Goal: Information Seeking & Learning: Learn about a topic

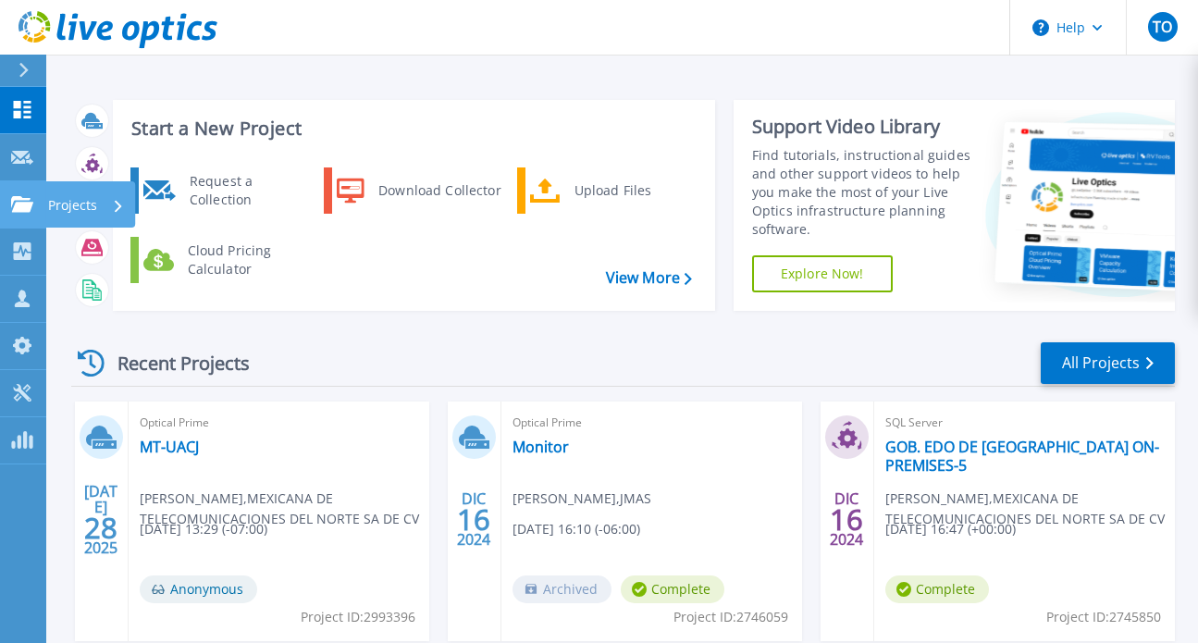
click at [59, 204] on p "Projects" at bounding box center [72, 205] width 49 height 48
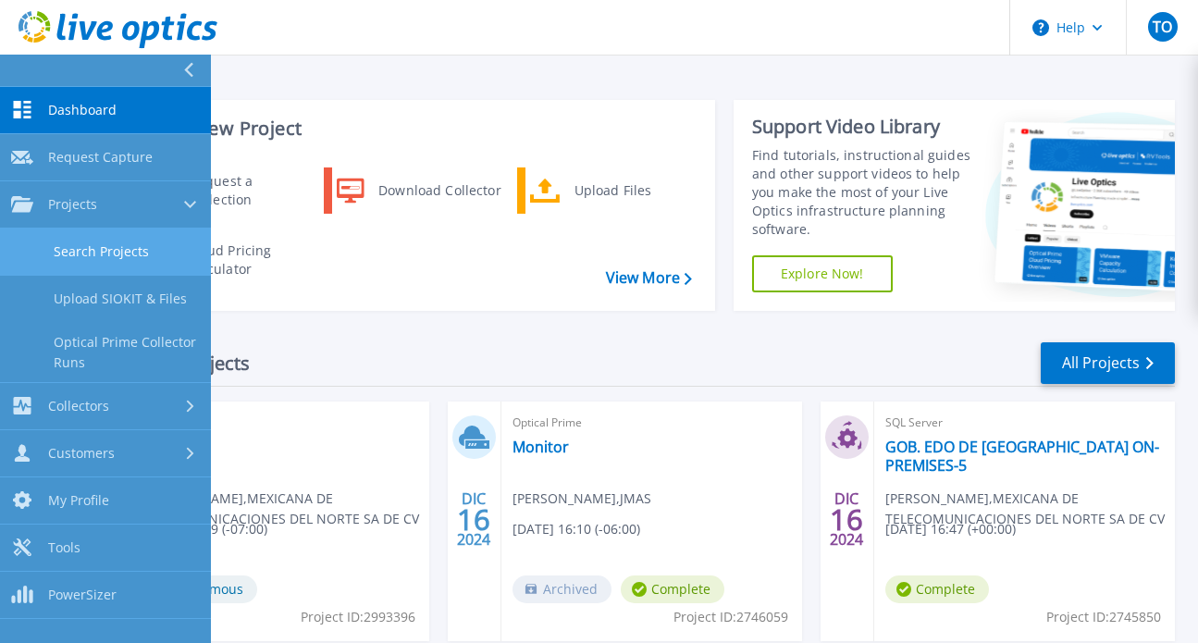
click at [121, 256] on link "Search Projects" at bounding box center [105, 252] width 211 height 47
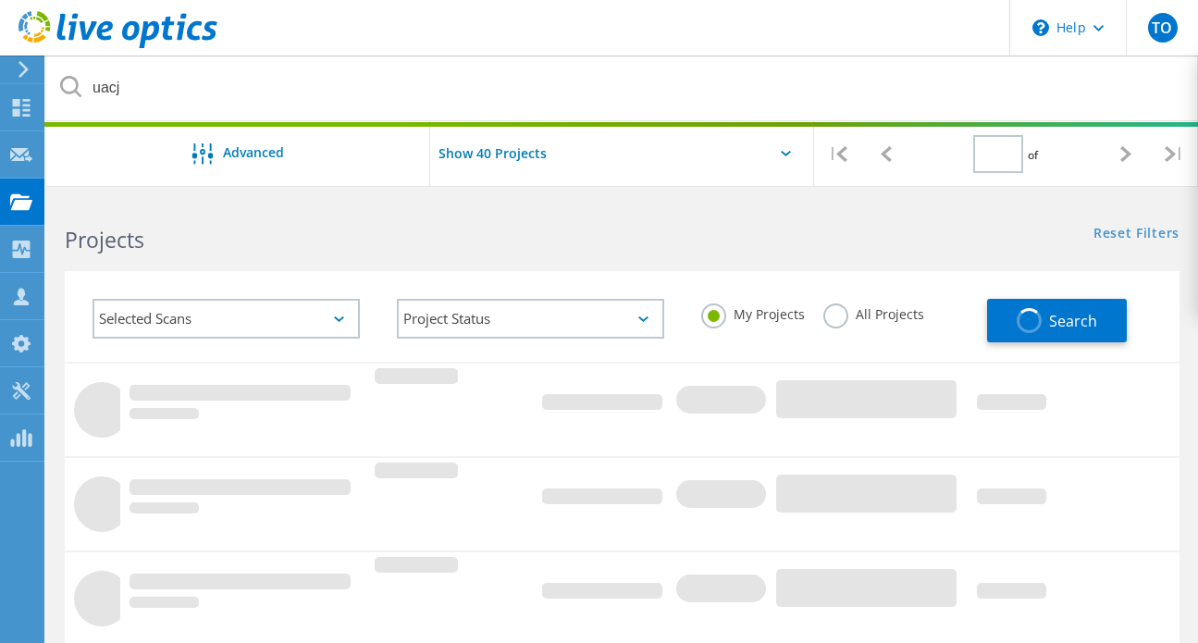
type input "1"
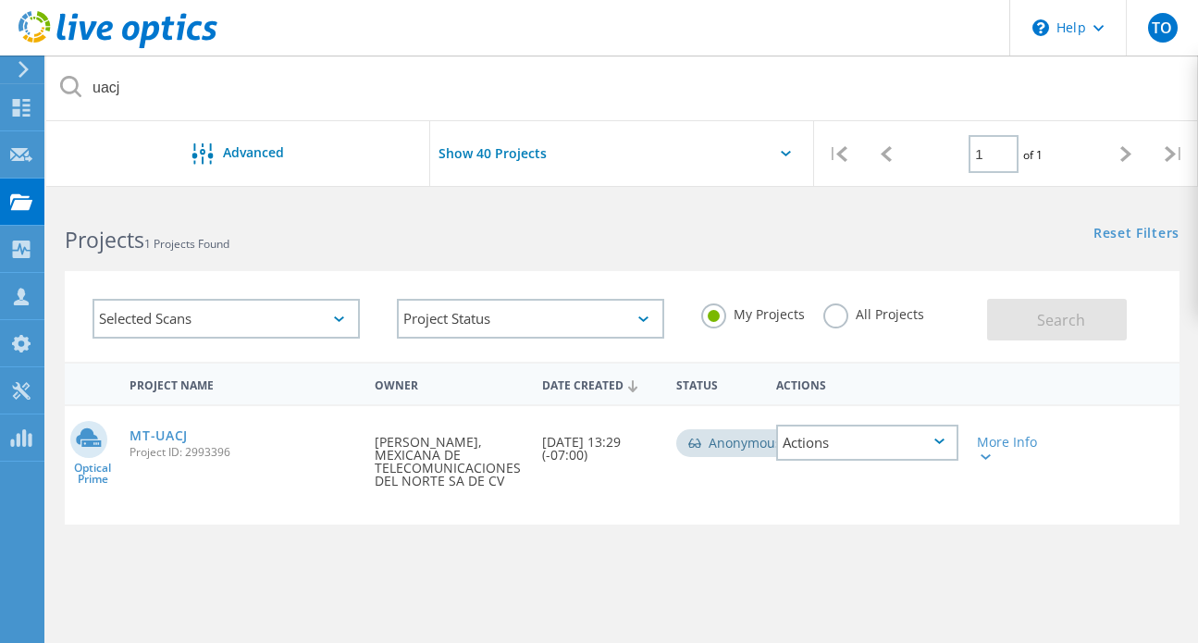
click at [836, 315] on label "All Projects" at bounding box center [873, 312] width 101 height 18
click at [0, 0] on input "All Projects" at bounding box center [0, 0] width 0 height 0
click at [1057, 317] on span "Search" at bounding box center [1061, 320] width 48 height 20
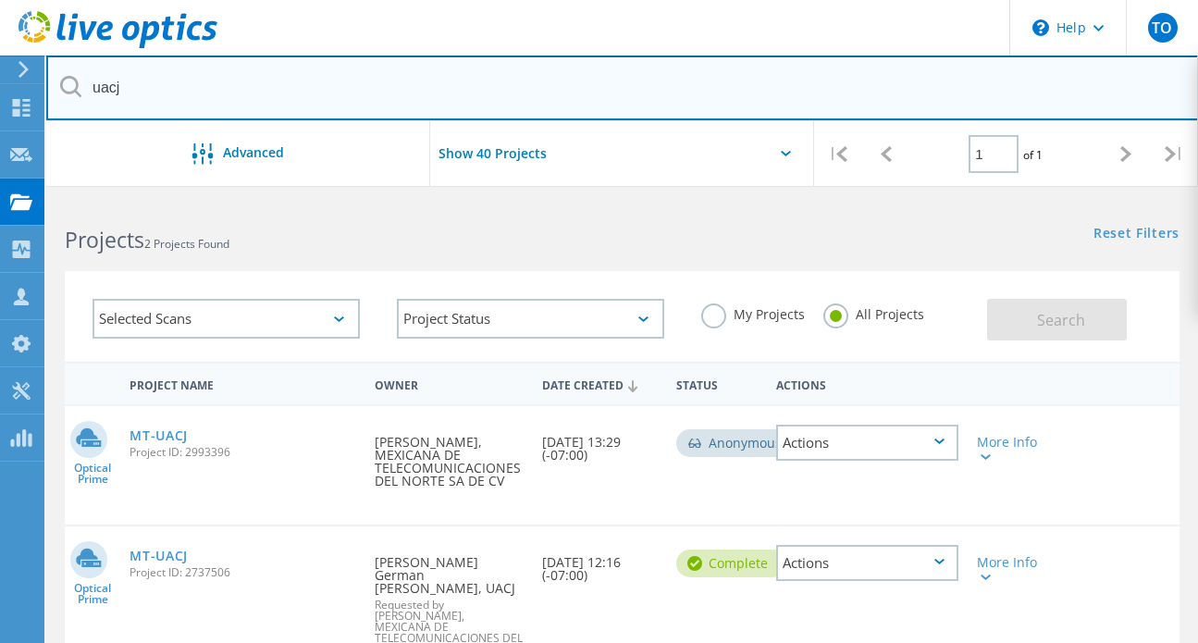
click at [487, 108] on input "uacj" at bounding box center [622, 88] width 1153 height 65
type input "u"
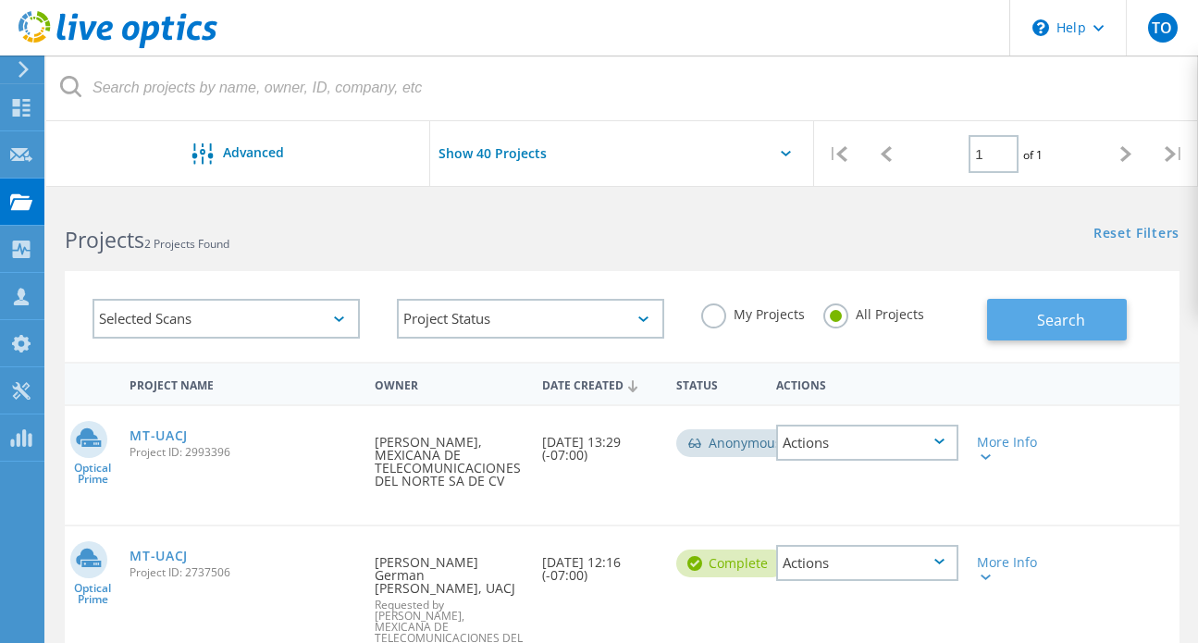
click at [1030, 321] on button "Search" at bounding box center [1057, 320] width 140 height 42
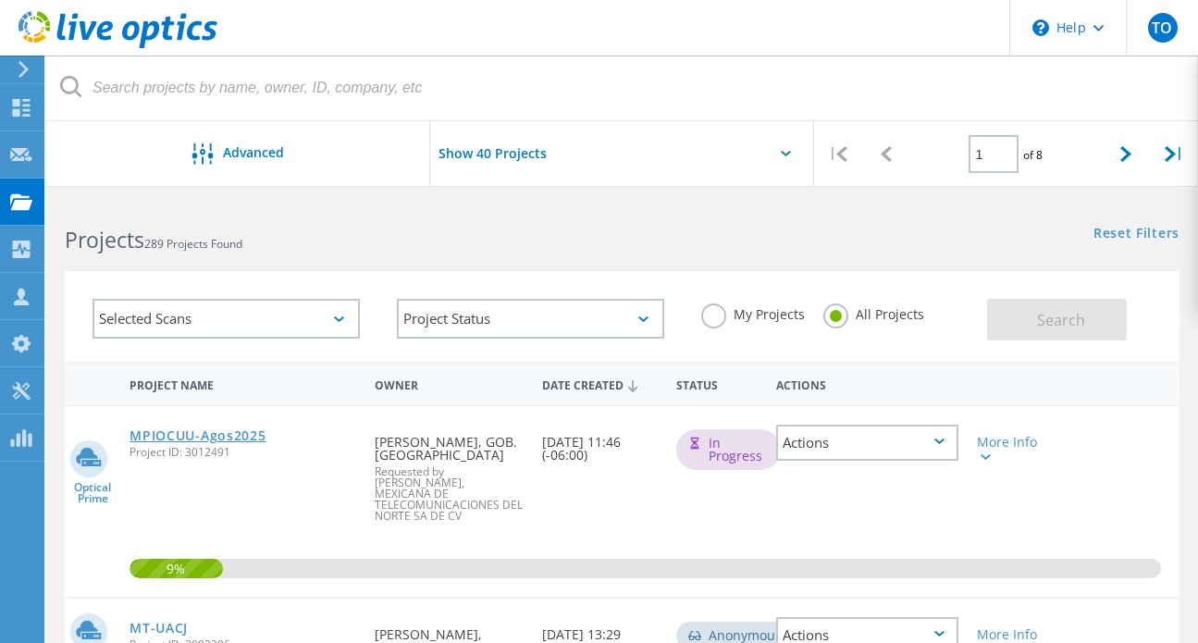
click at [197, 439] on link "MPIOCUU-Agos2025" at bounding box center [198, 435] width 136 height 13
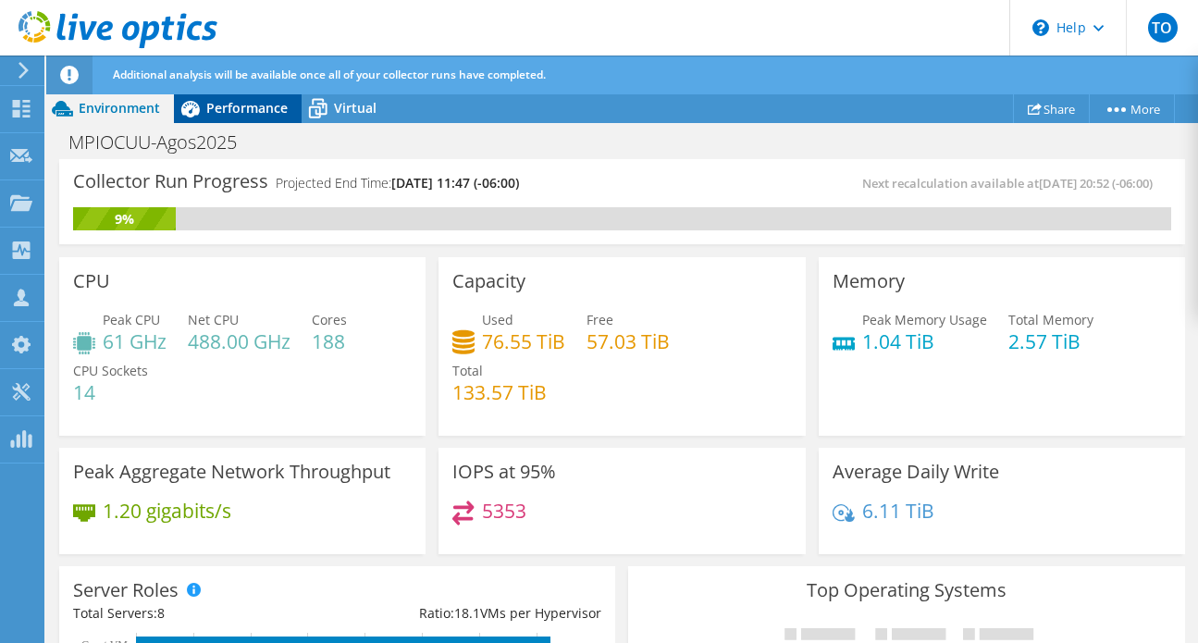
click at [226, 106] on span "Performance" at bounding box center [246, 108] width 81 height 18
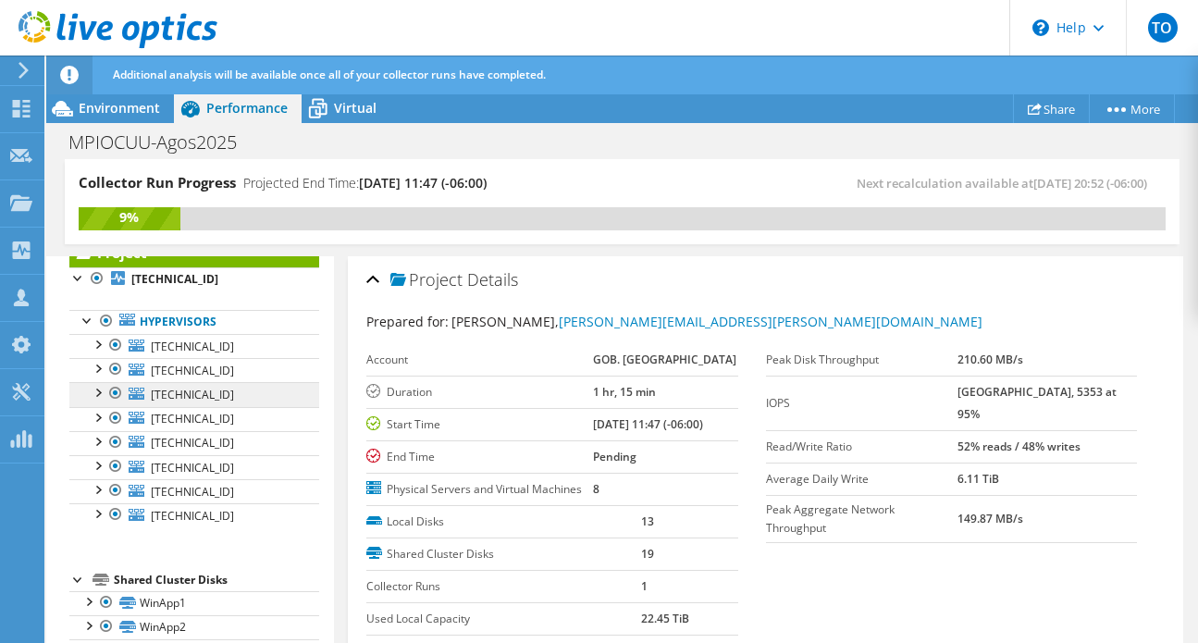
scroll to position [58, 0]
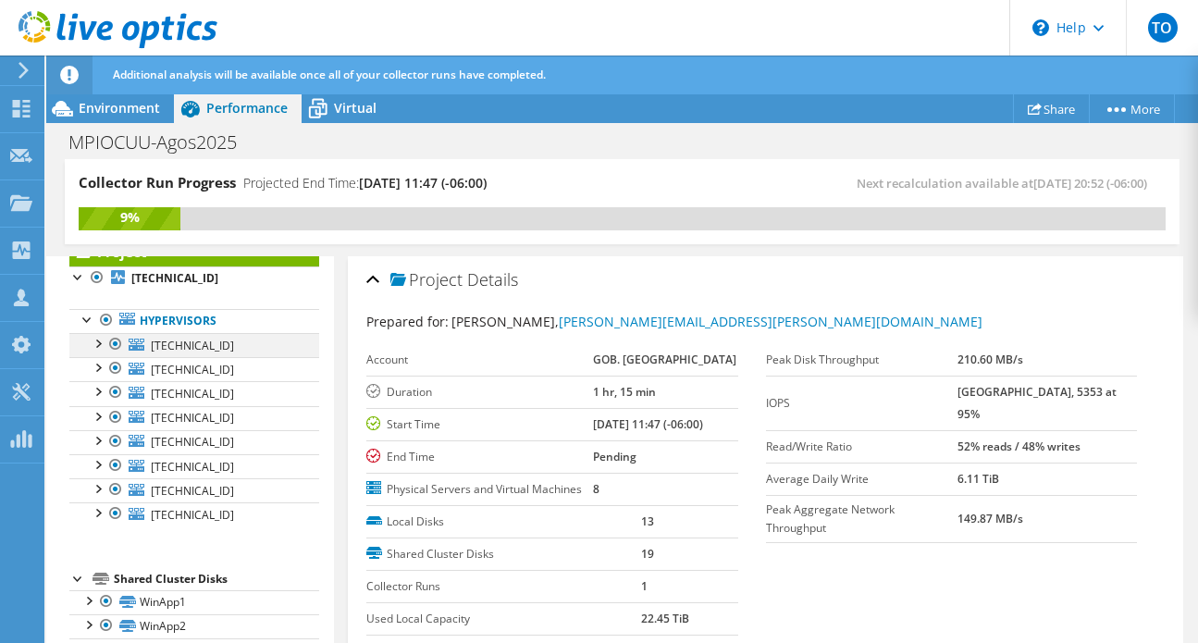
click at [97, 348] on div at bounding box center [97, 342] width 19 height 19
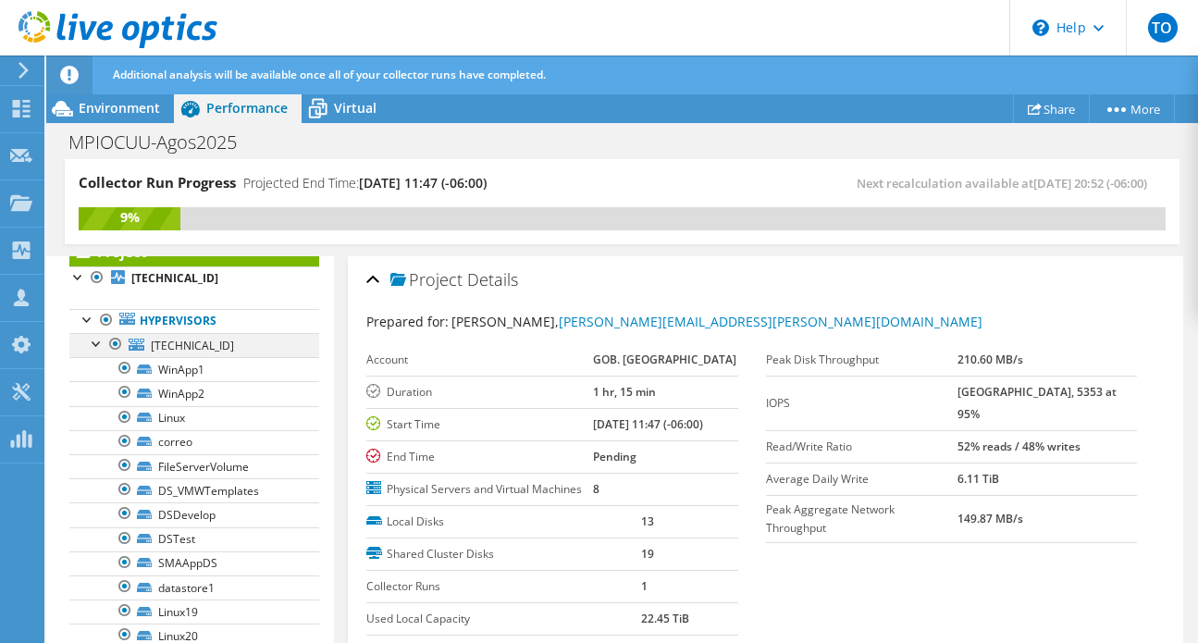
click at [97, 348] on div at bounding box center [97, 342] width 19 height 19
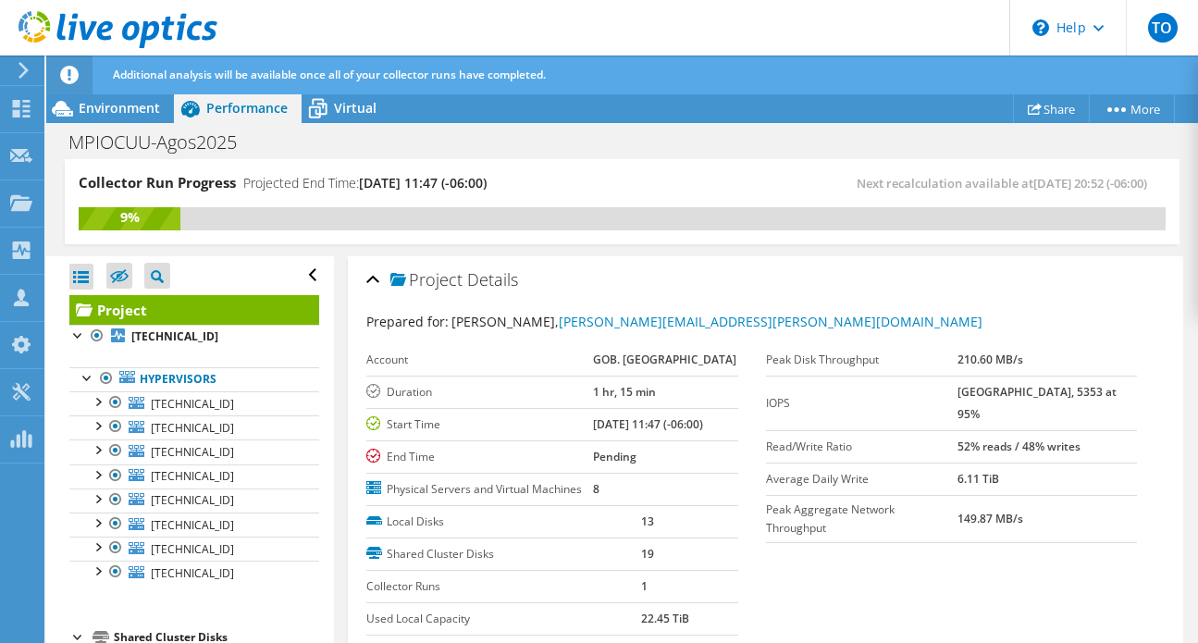
scroll to position [0, 0]
click at [111, 105] on span "Environment" at bounding box center [119, 108] width 81 height 18
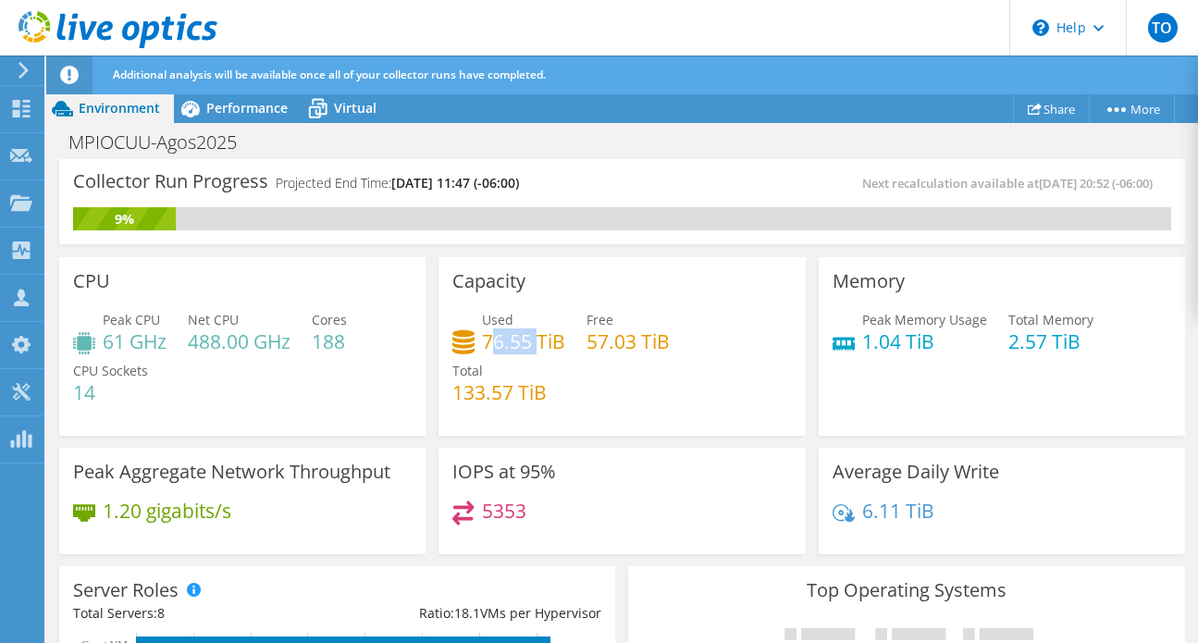
drag, startPoint x: 489, startPoint y: 344, endPoint x: 536, endPoint y: 344, distance: 46.3
click at [536, 344] on h4 "76.55 TiB" at bounding box center [523, 341] width 83 height 20
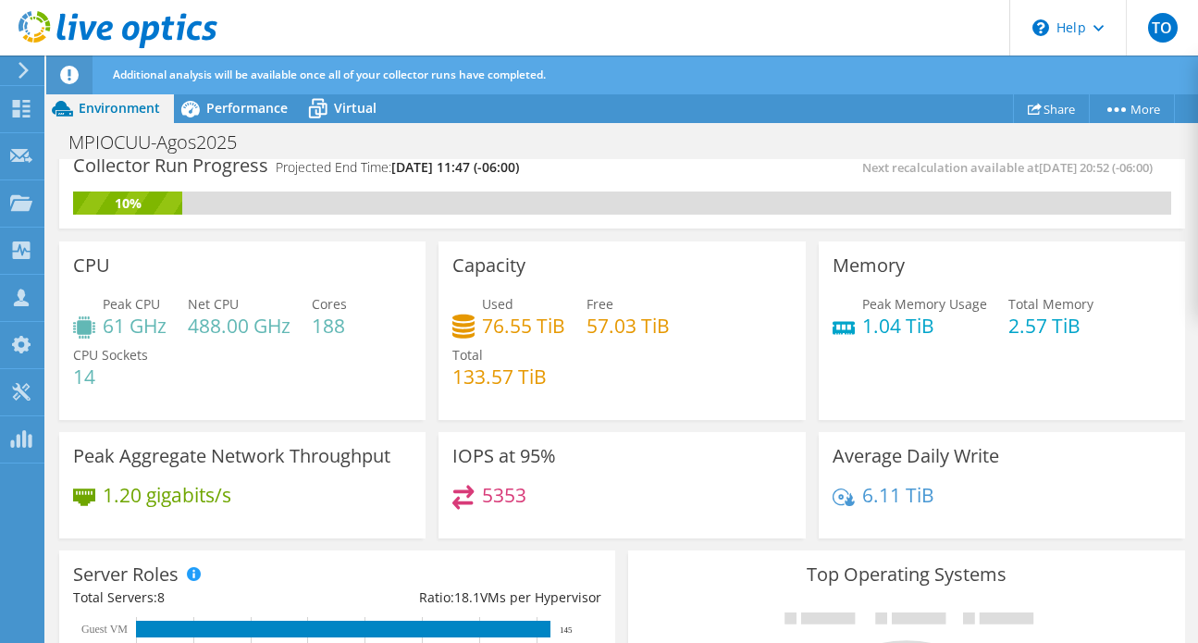
scroll to position [20, 0]
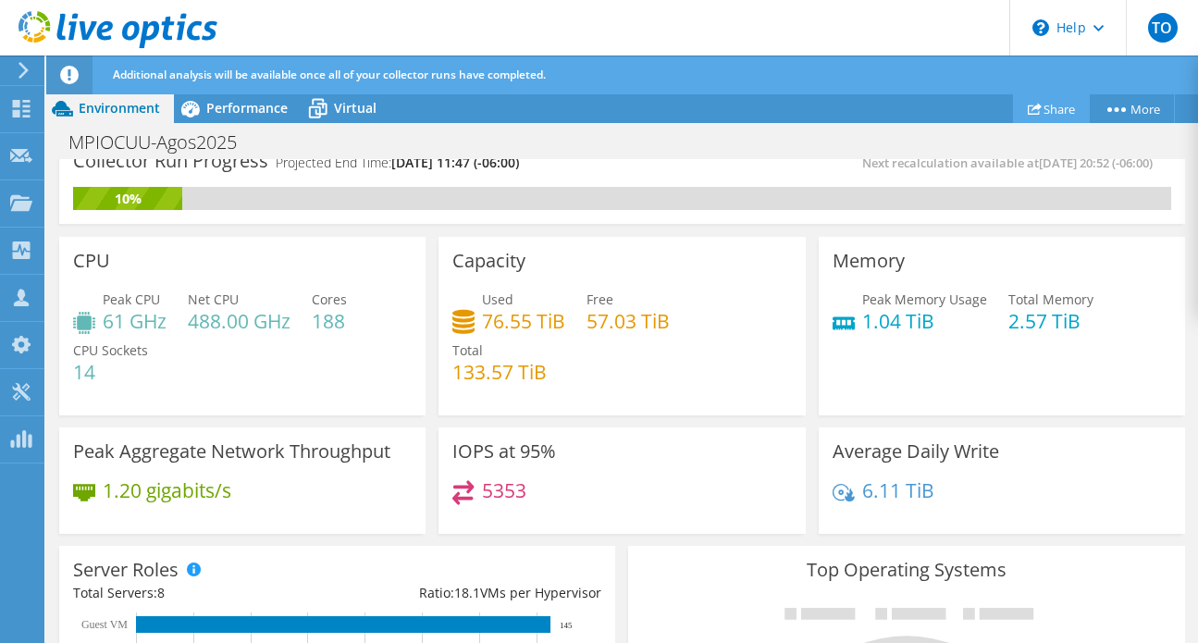
click at [1046, 114] on link "Share" at bounding box center [1051, 108] width 77 height 29
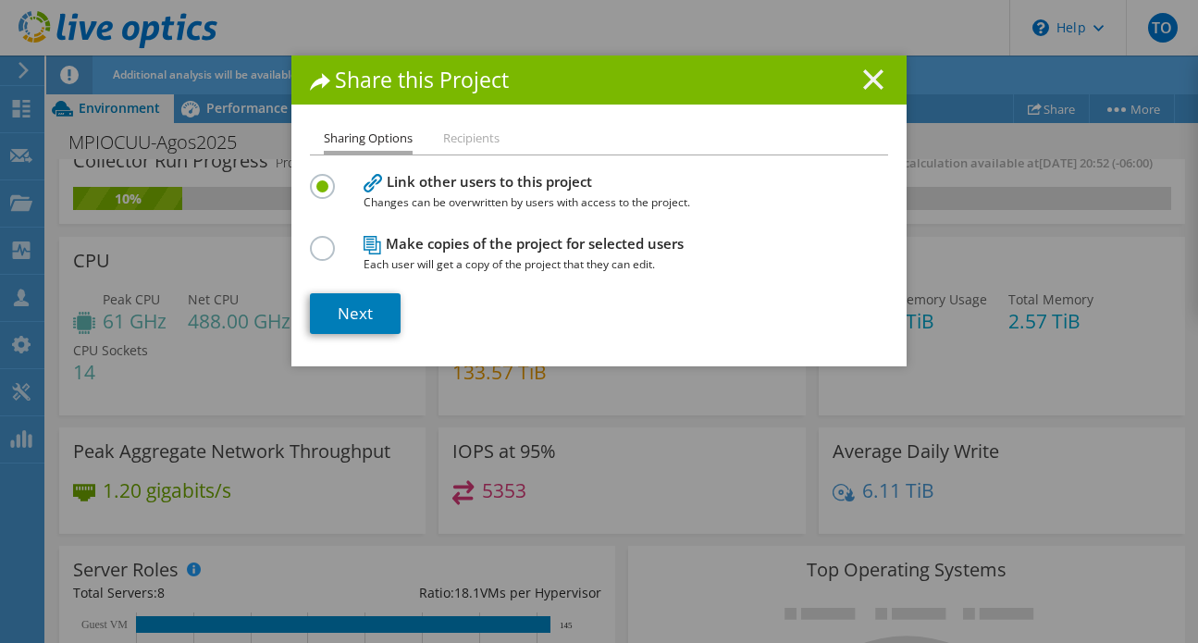
click at [876, 79] on line at bounding box center [873, 79] width 19 height 19
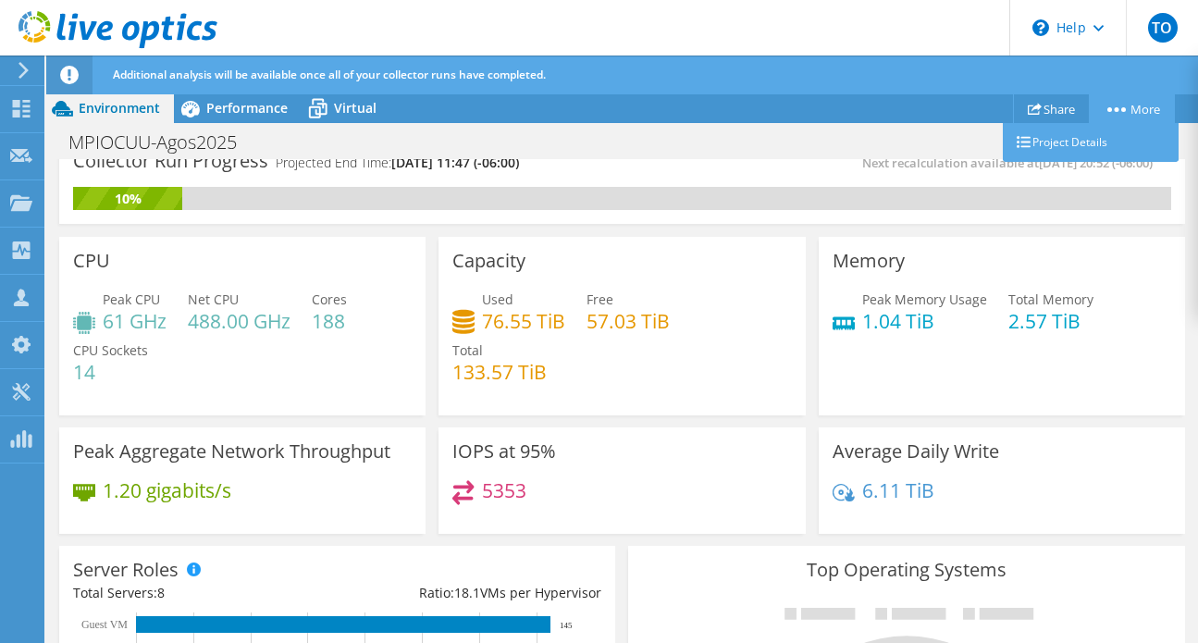
click at [1121, 118] on link "More" at bounding box center [1132, 108] width 86 height 29
click at [1080, 142] on link "Project Details" at bounding box center [1091, 142] width 176 height 39
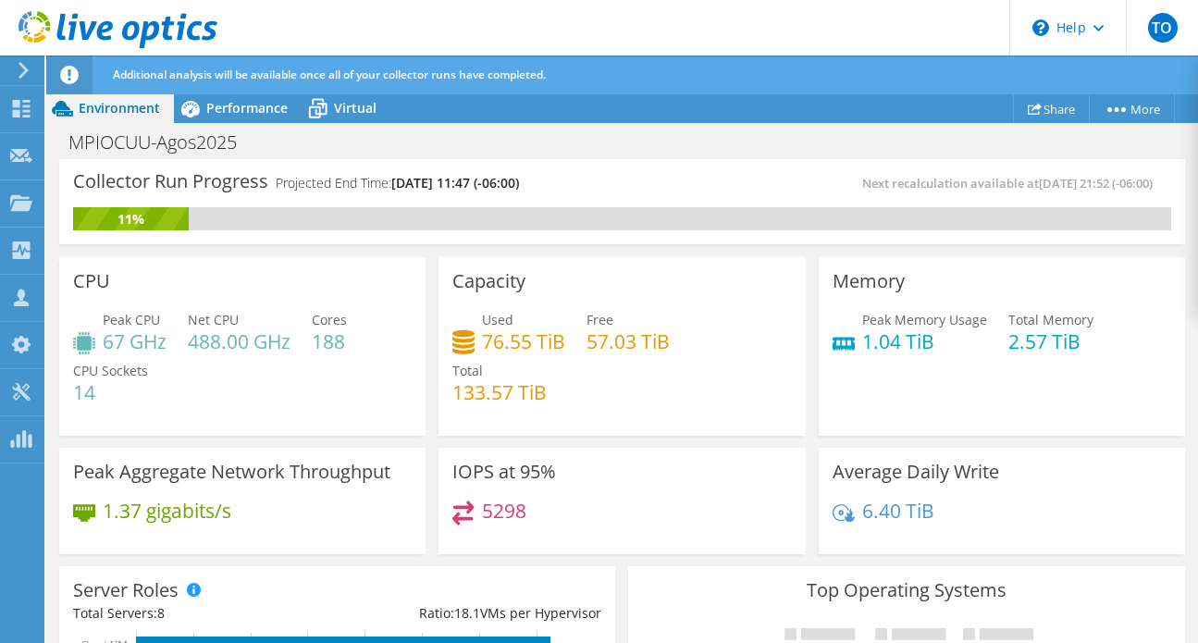
click at [222, 365] on div "Peak CPU 67 GHz Net CPU 488.00 GHz Cores 188 CPU Sockets 14" at bounding box center [242, 365] width 339 height 111
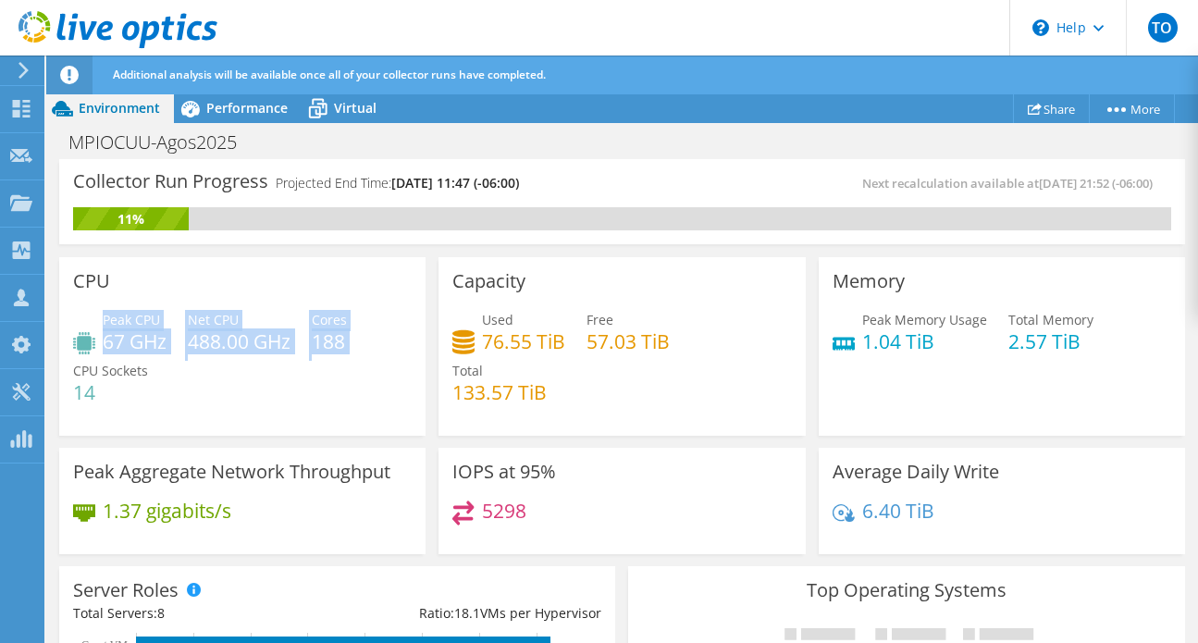
drag, startPoint x: 105, startPoint y: 324, endPoint x: 358, endPoint y: 342, distance: 253.2
click at [358, 342] on div "Peak CPU 67 GHz Net CPU 488.00 GHz Cores 188 CPU Sockets 14" at bounding box center [242, 365] width 339 height 111
copy div "Peak CPU 67 GHz Net CPU 488.00 GHz Cores 188"
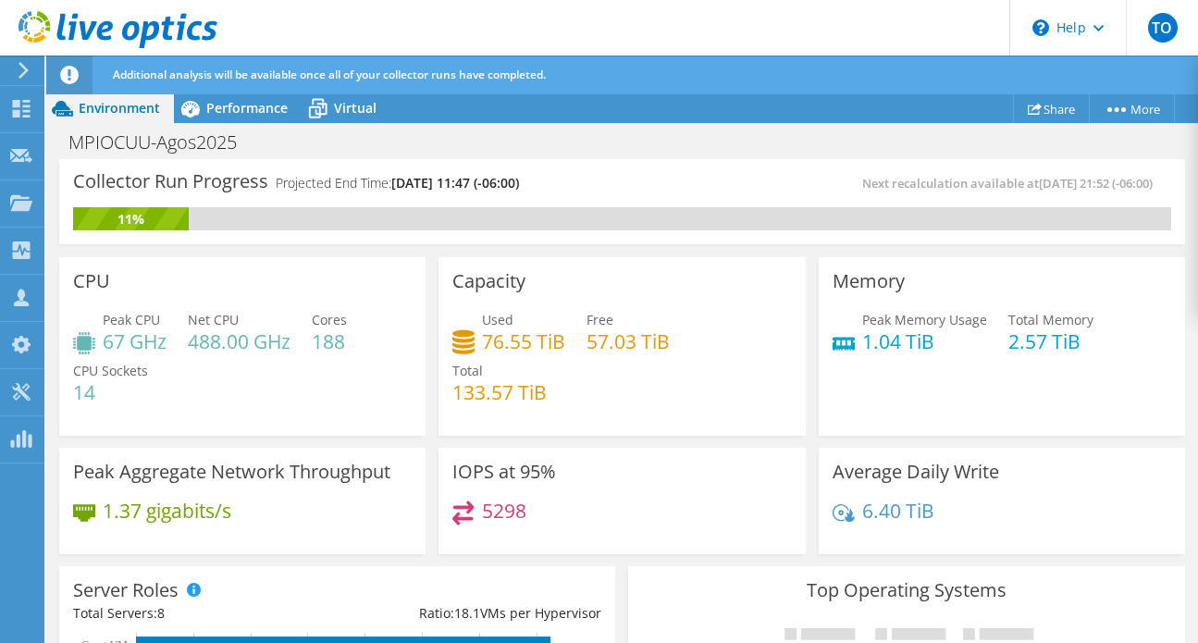
click at [467, 338] on icon at bounding box center [463, 341] width 22 height 27
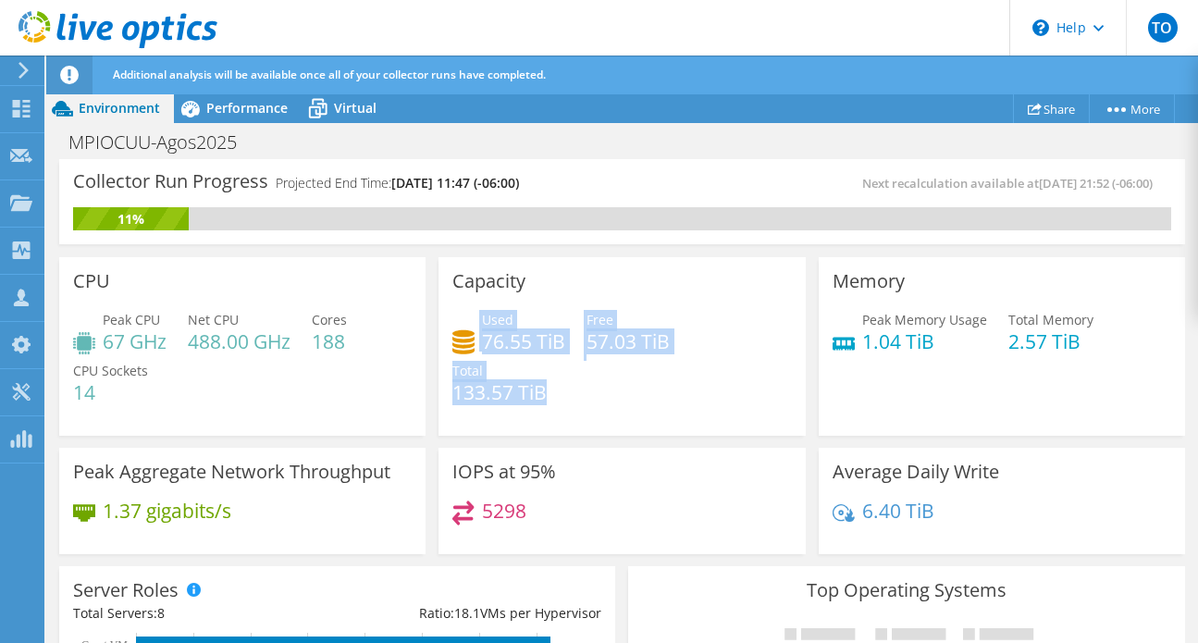
drag, startPoint x: 480, startPoint y: 318, endPoint x: 576, endPoint y: 414, distance: 136.1
click at [576, 414] on div "Used 76.55 TiB Free 57.03 TiB Total 133.57 TiB" at bounding box center [621, 365] width 339 height 111
copy div "Used 76.55 TiB Free 57.03 TiB Total 133.57 TiB"
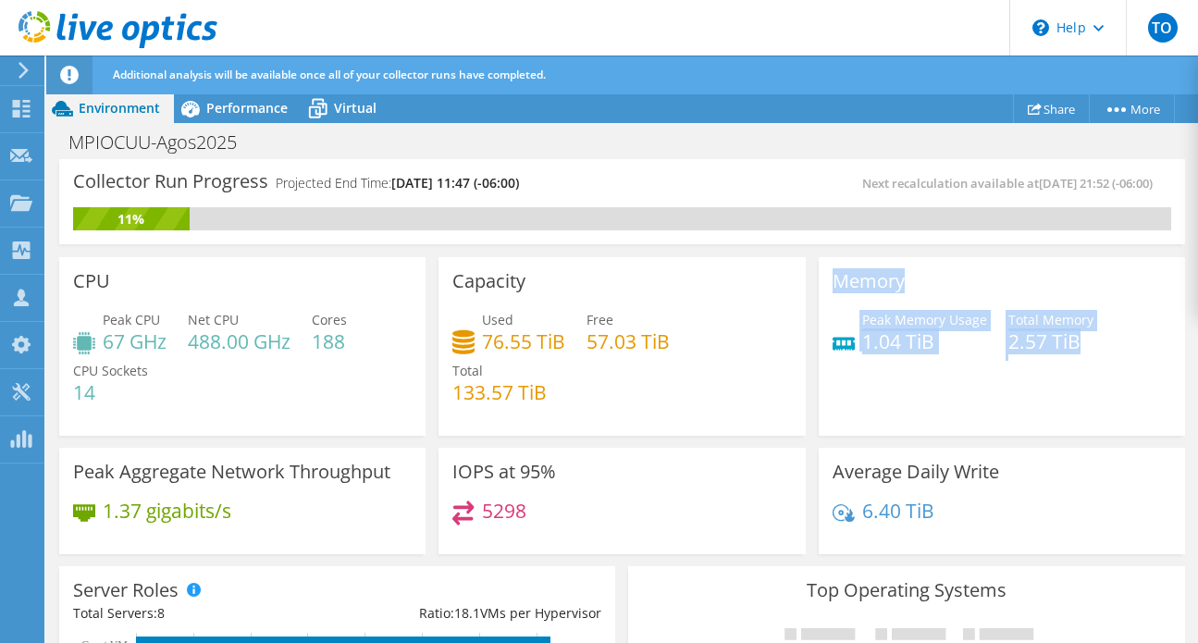
drag, startPoint x: 834, startPoint y: 278, endPoint x: 1097, endPoint y: 380, distance: 281.8
click at [1097, 380] on div "Memory Peak Memory Usage 1.04 TiB Total Memory 2.57 TiB" at bounding box center [1002, 346] width 366 height 179
copy div "Memory Peak Memory Usage 1.04 TiB Total Memory 2.57 TiB"
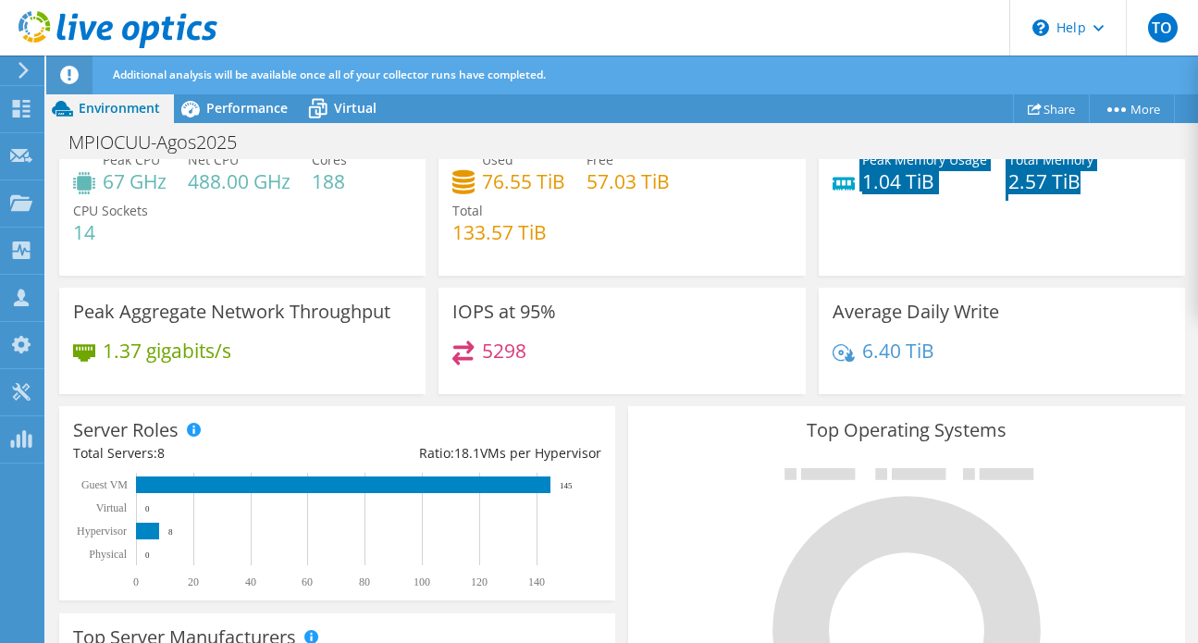
scroll to position [165, 0]
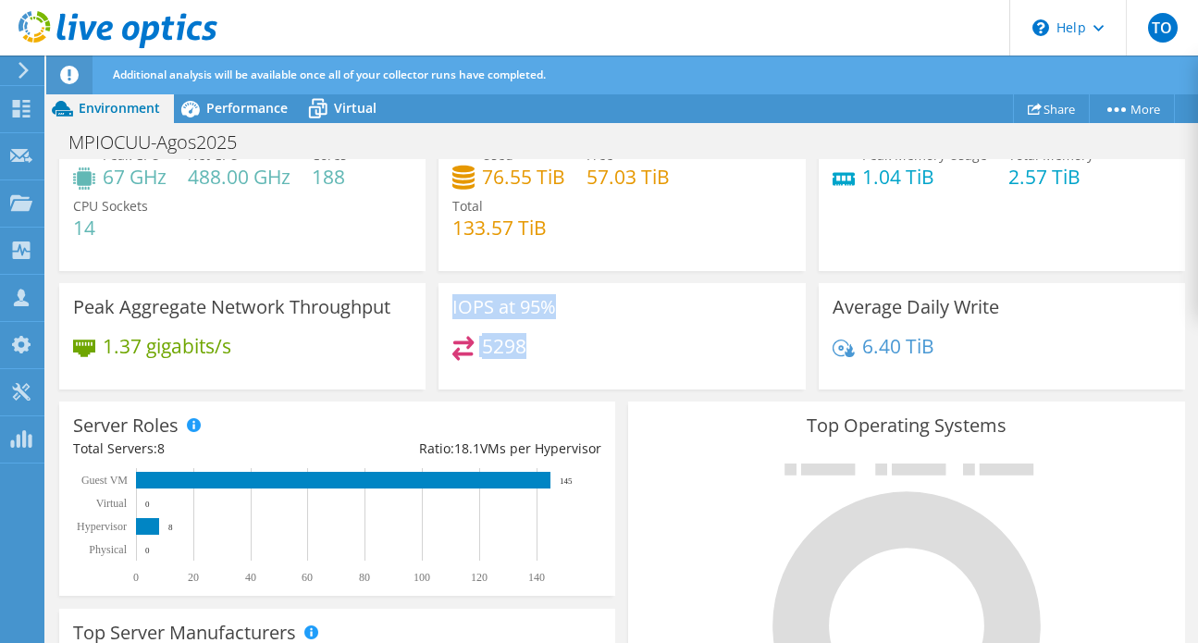
drag, startPoint x: 451, startPoint y: 303, endPoint x: 535, endPoint y: 352, distance: 97.0
click at [535, 352] on div "IOPS at 95% 5298" at bounding box center [622, 336] width 366 height 107
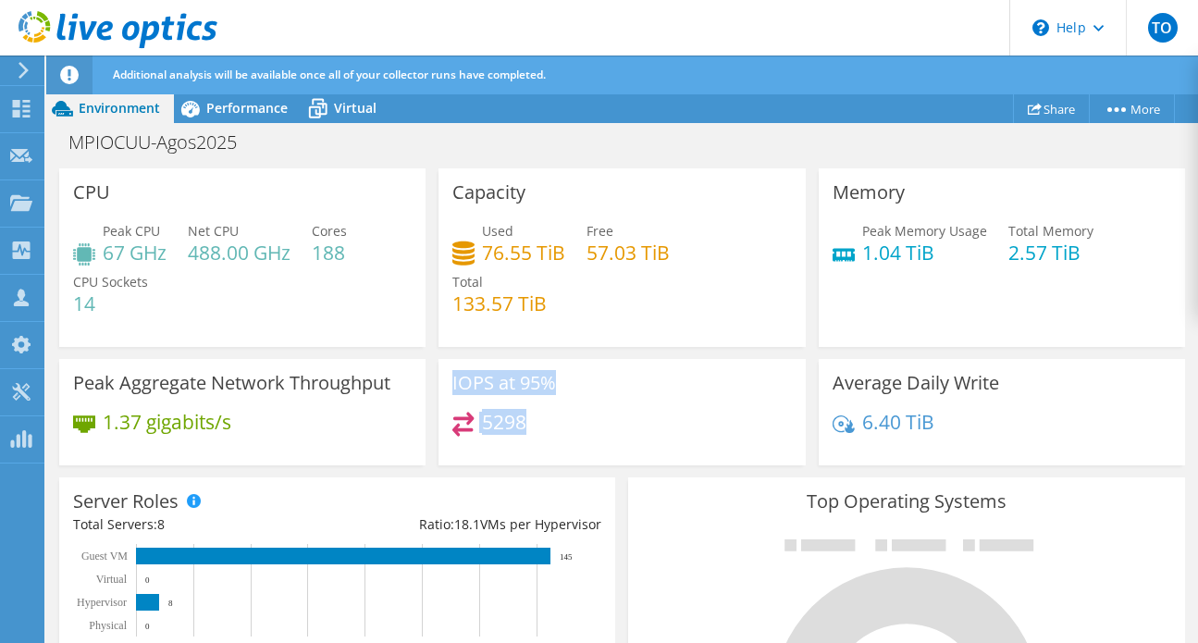
scroll to position [29, 0]
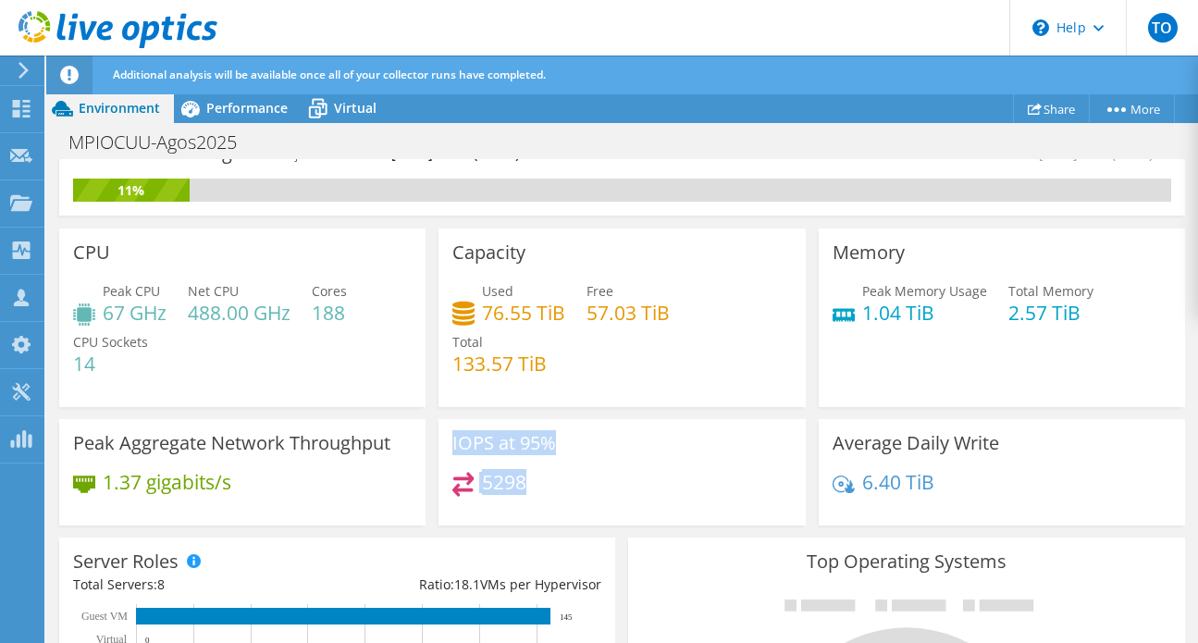
copy div "IOPS at 95% 5298"
click at [593, 488] on div "5298" at bounding box center [621, 492] width 339 height 40
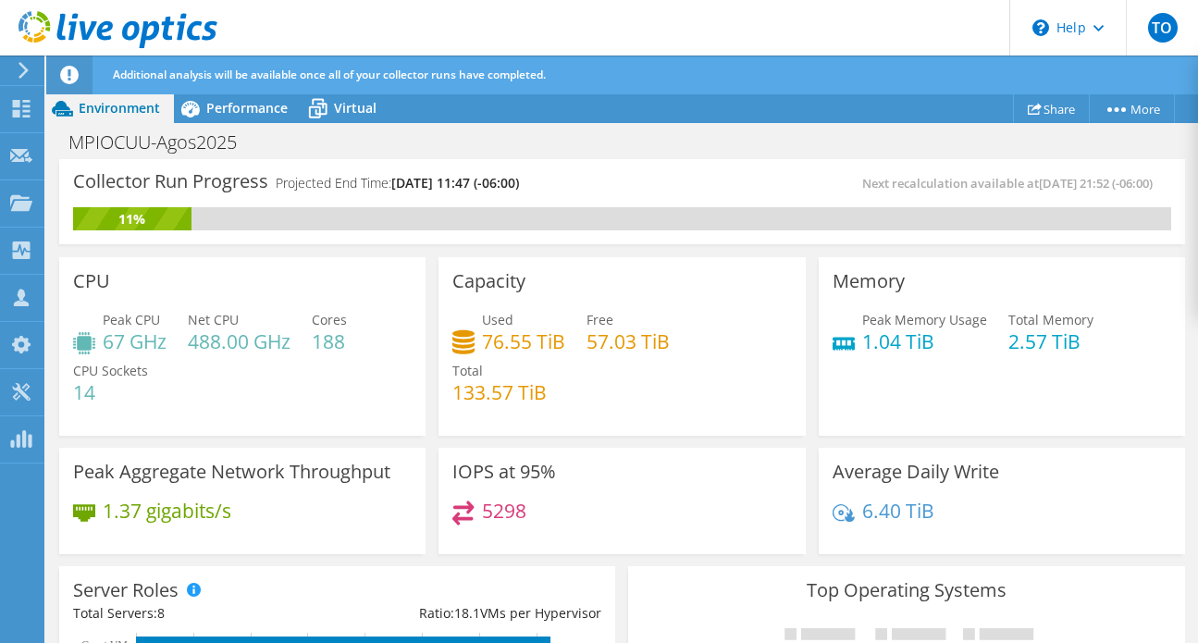
scroll to position [0, 0]
click at [248, 106] on span "Performance" at bounding box center [246, 108] width 81 height 18
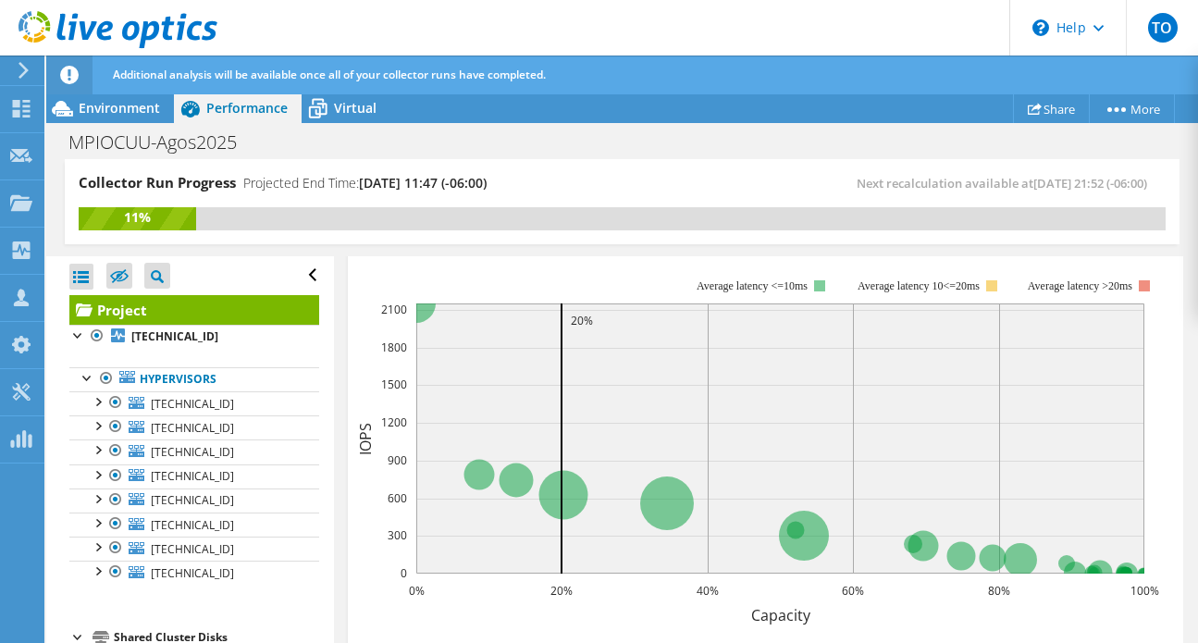
scroll to position [463, 0]
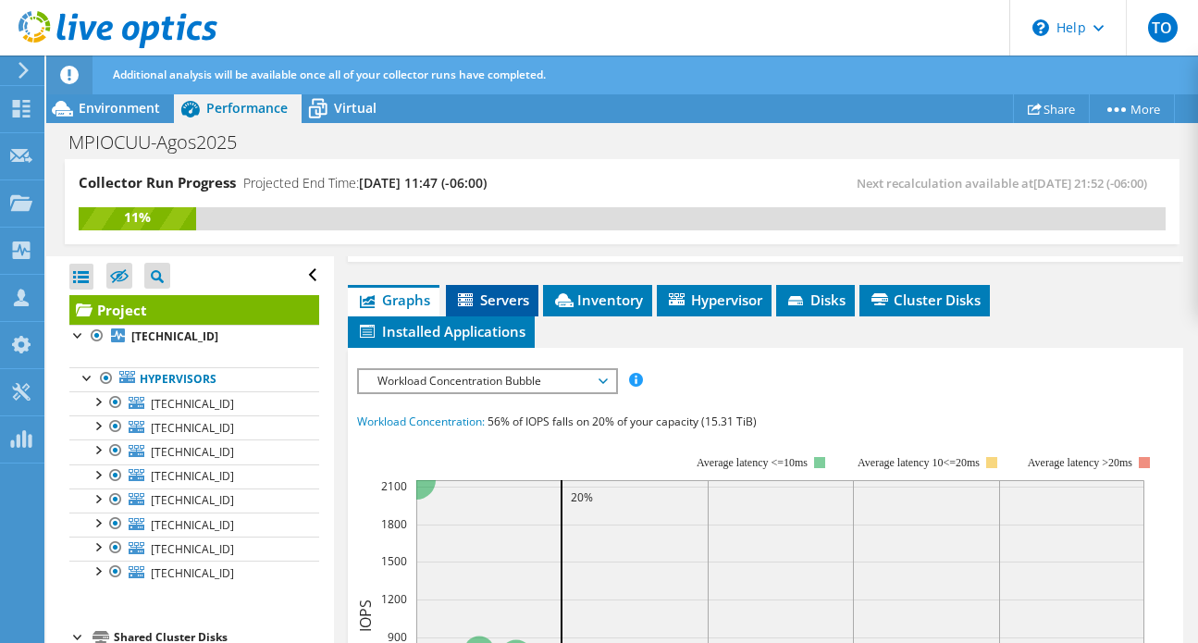
click at [498, 303] on span "Servers" at bounding box center [492, 299] width 74 height 19
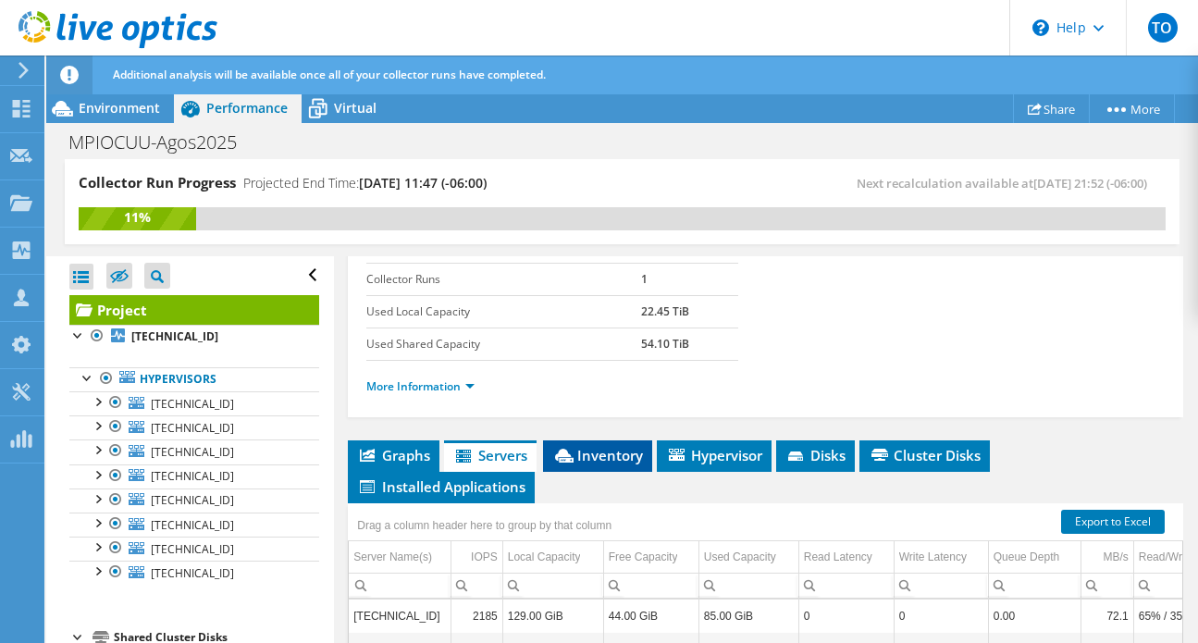
scroll to position [303, 0]
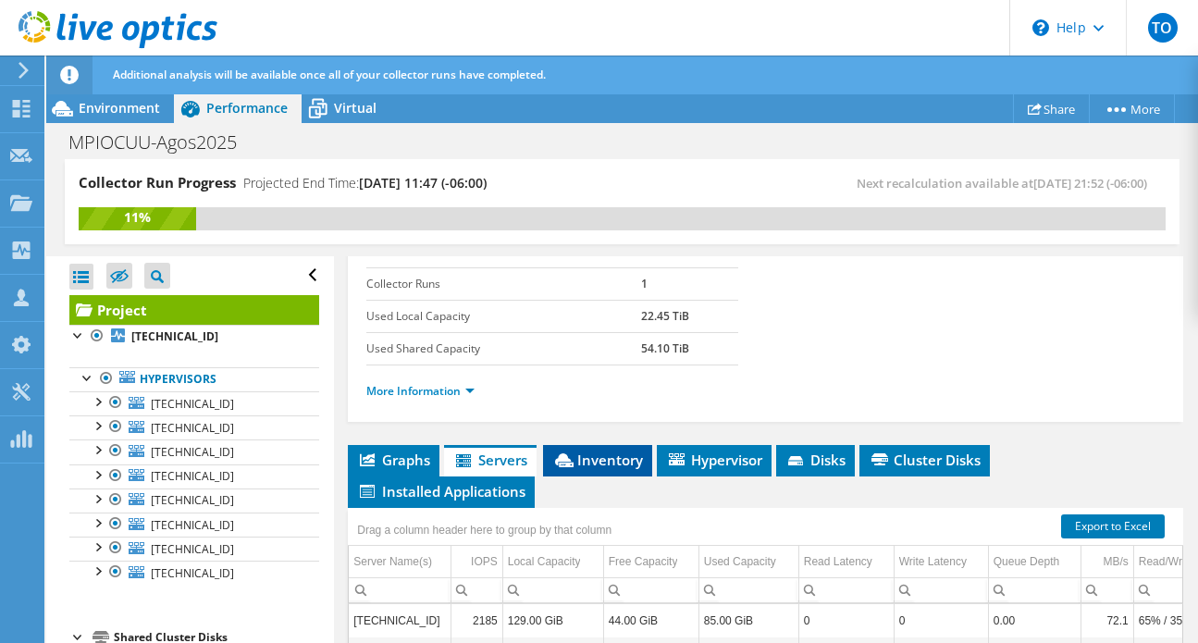
click at [584, 458] on span "Inventory" at bounding box center [597, 460] width 91 height 19
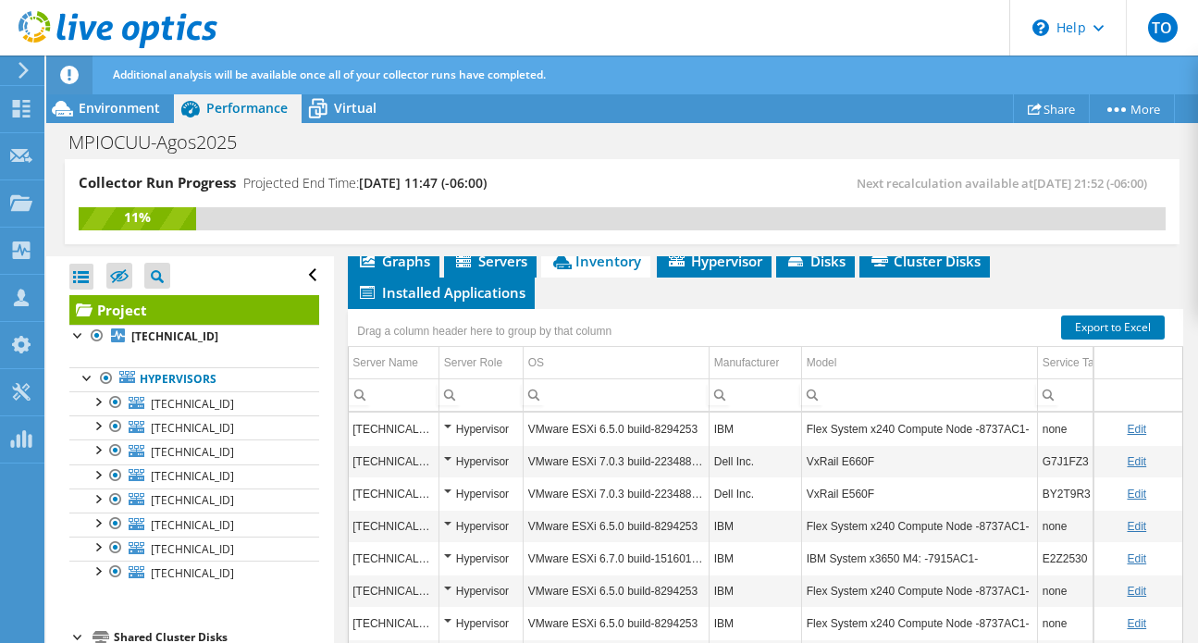
scroll to position [416, 0]
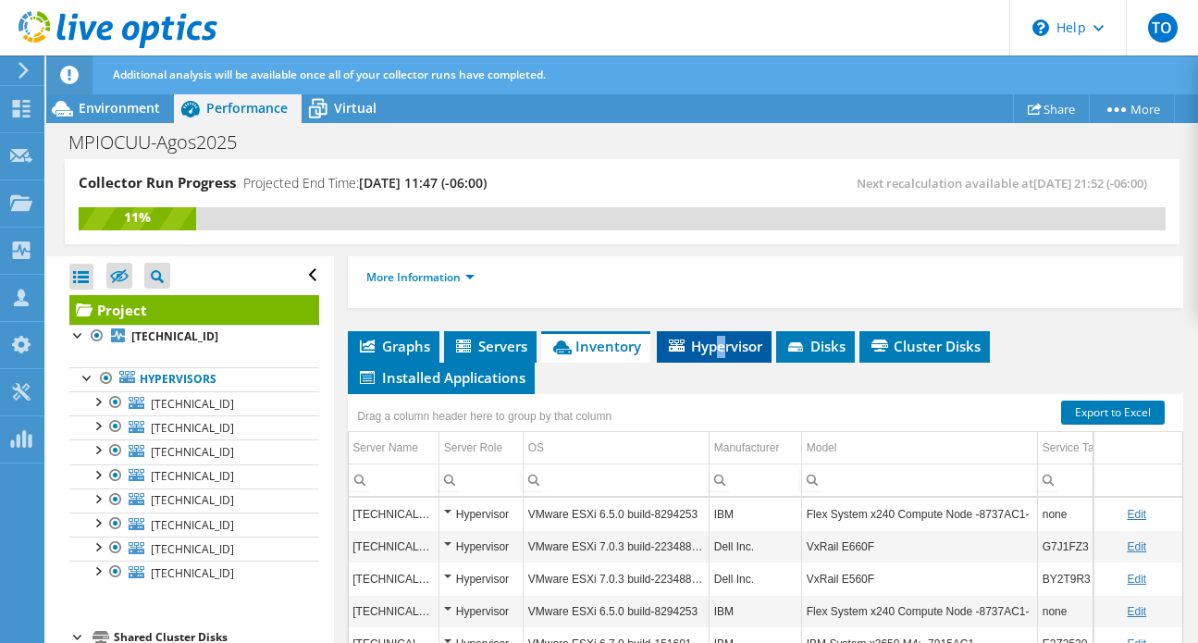
click at [722, 347] on span "Hypervisor" at bounding box center [714, 346] width 96 height 19
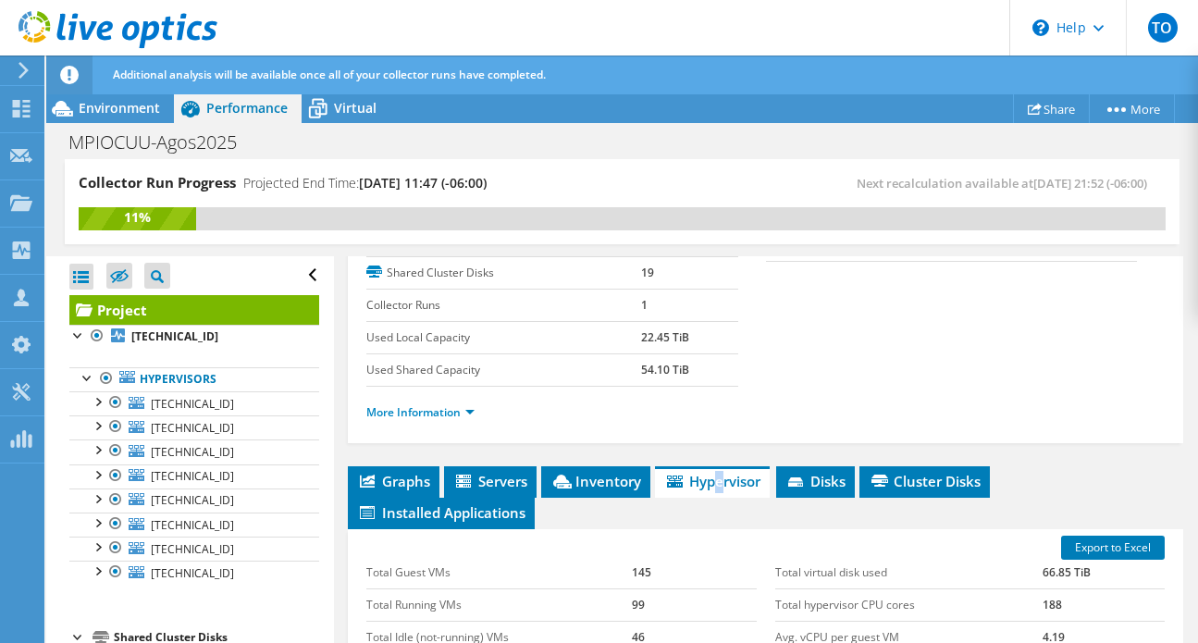
scroll to position [226, 0]
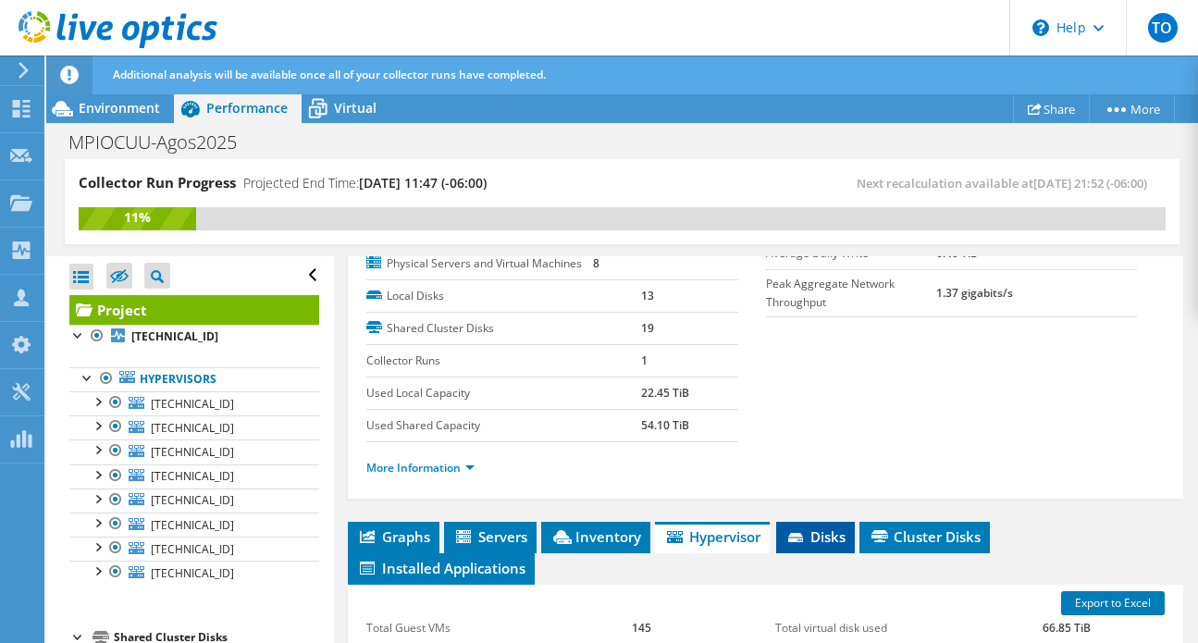
click at [807, 541] on icon at bounding box center [797, 539] width 19 height 12
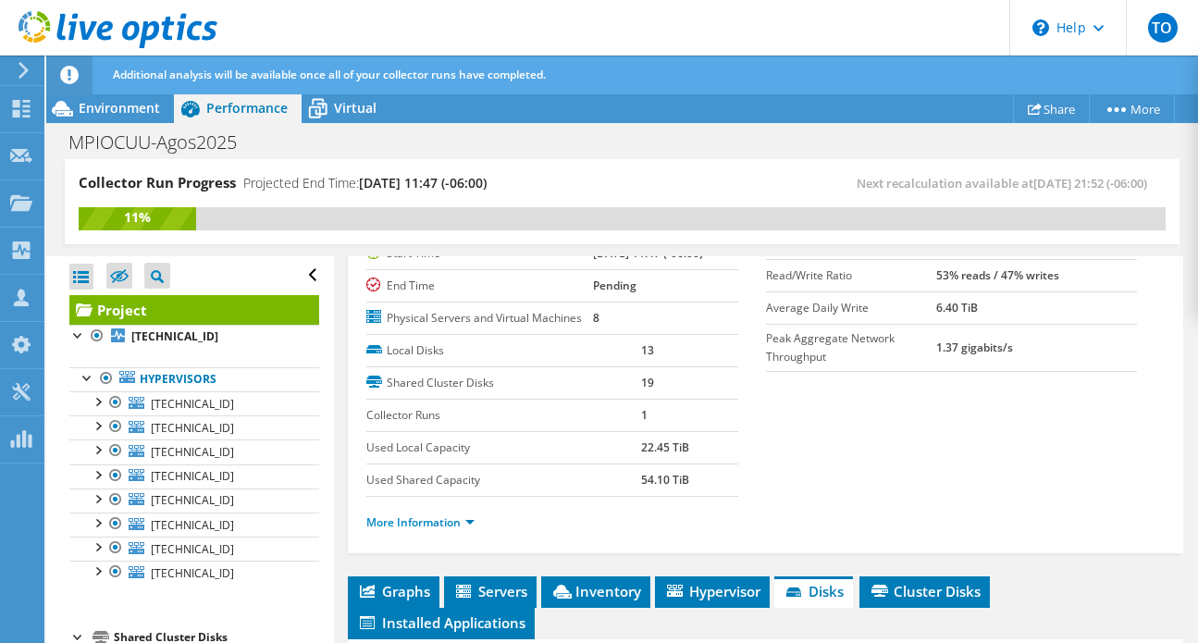
scroll to position [23, 0]
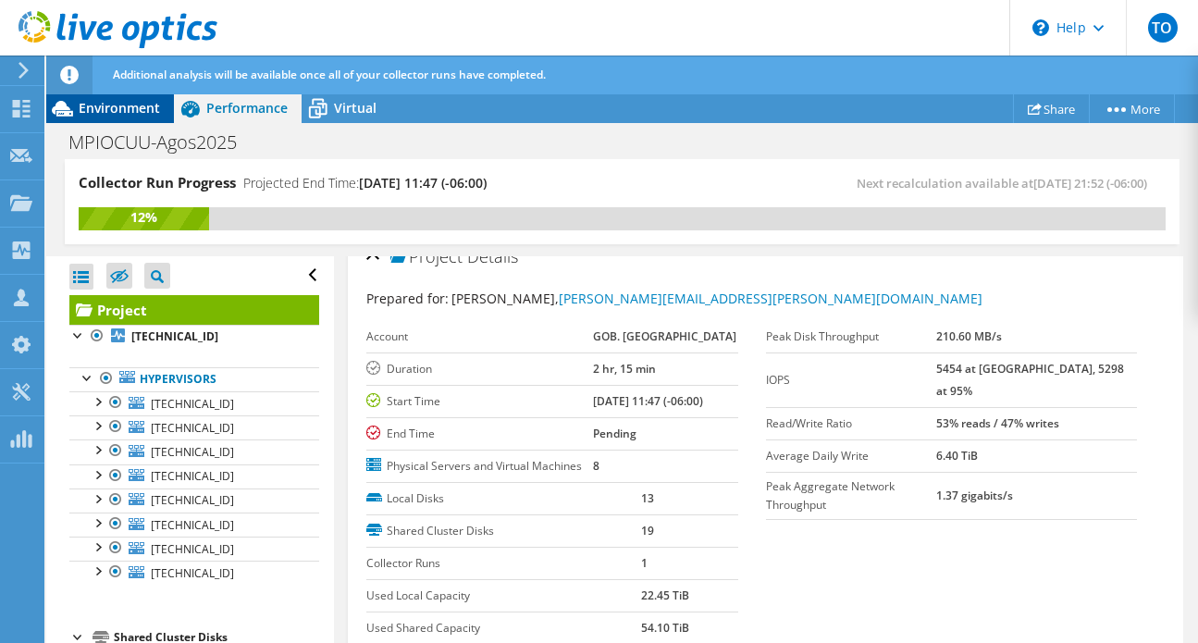
click at [129, 105] on span "Environment" at bounding box center [119, 108] width 81 height 18
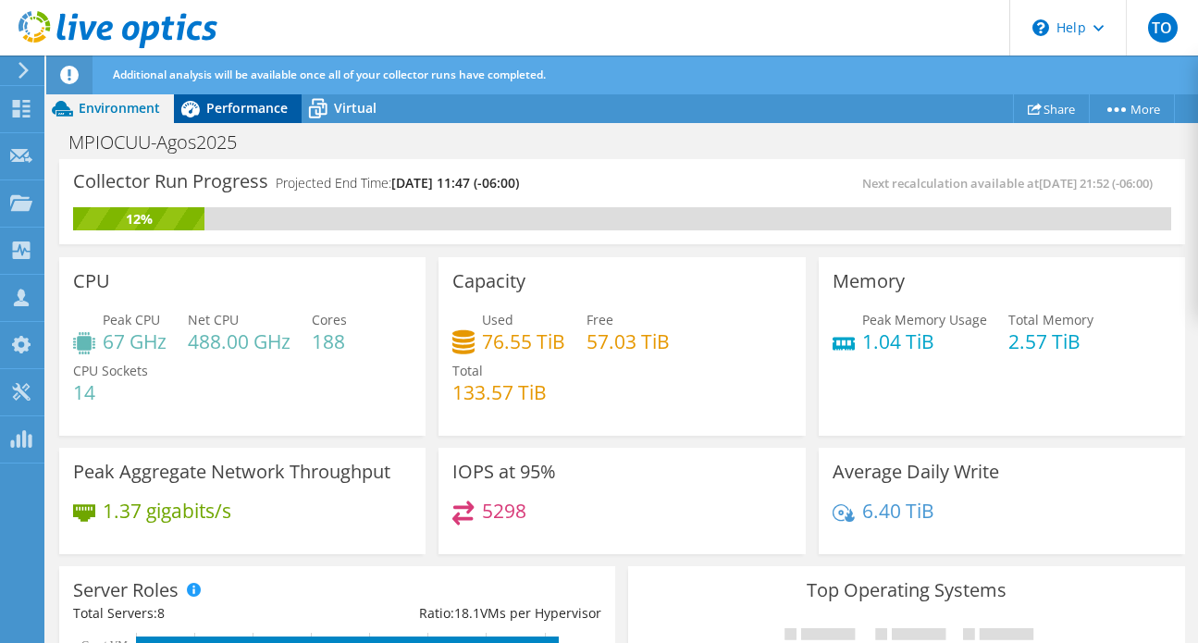
click at [223, 107] on span "Performance" at bounding box center [246, 108] width 81 height 18
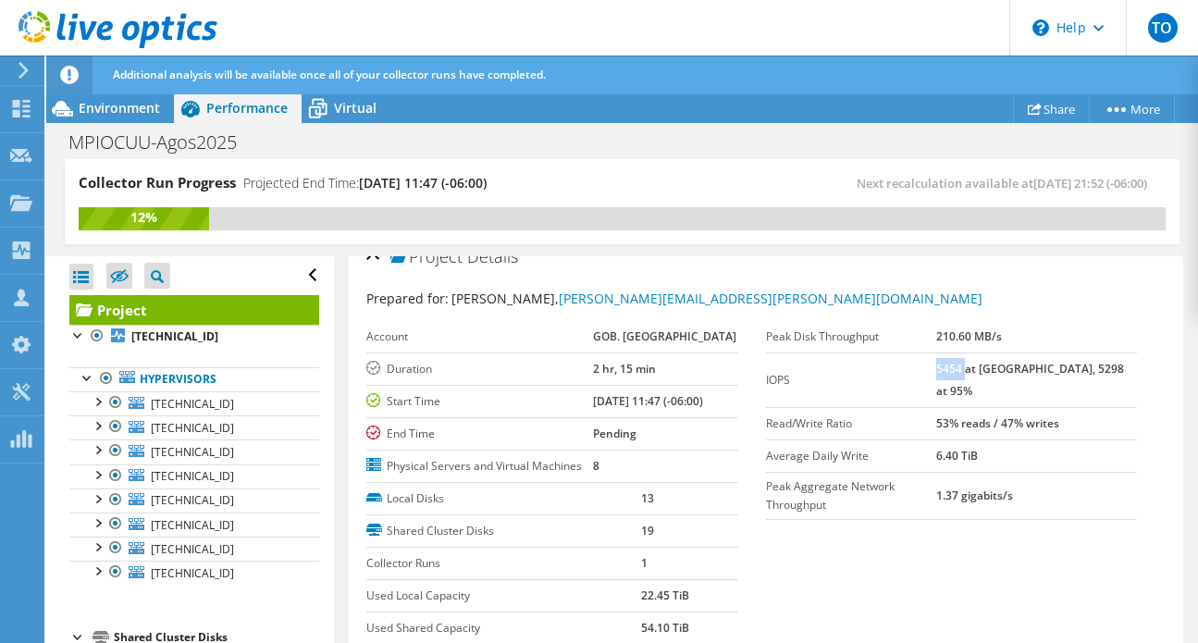
drag, startPoint x: 987, startPoint y: 367, endPoint x: 1014, endPoint y: 368, distance: 26.8
click at [1014, 368] on b "5454 at [GEOGRAPHIC_DATA], 5298 at 95%" at bounding box center [1030, 380] width 188 height 38
click at [354, 111] on span "Virtual" at bounding box center [355, 108] width 43 height 18
